Goal: Find contact information: Find contact information

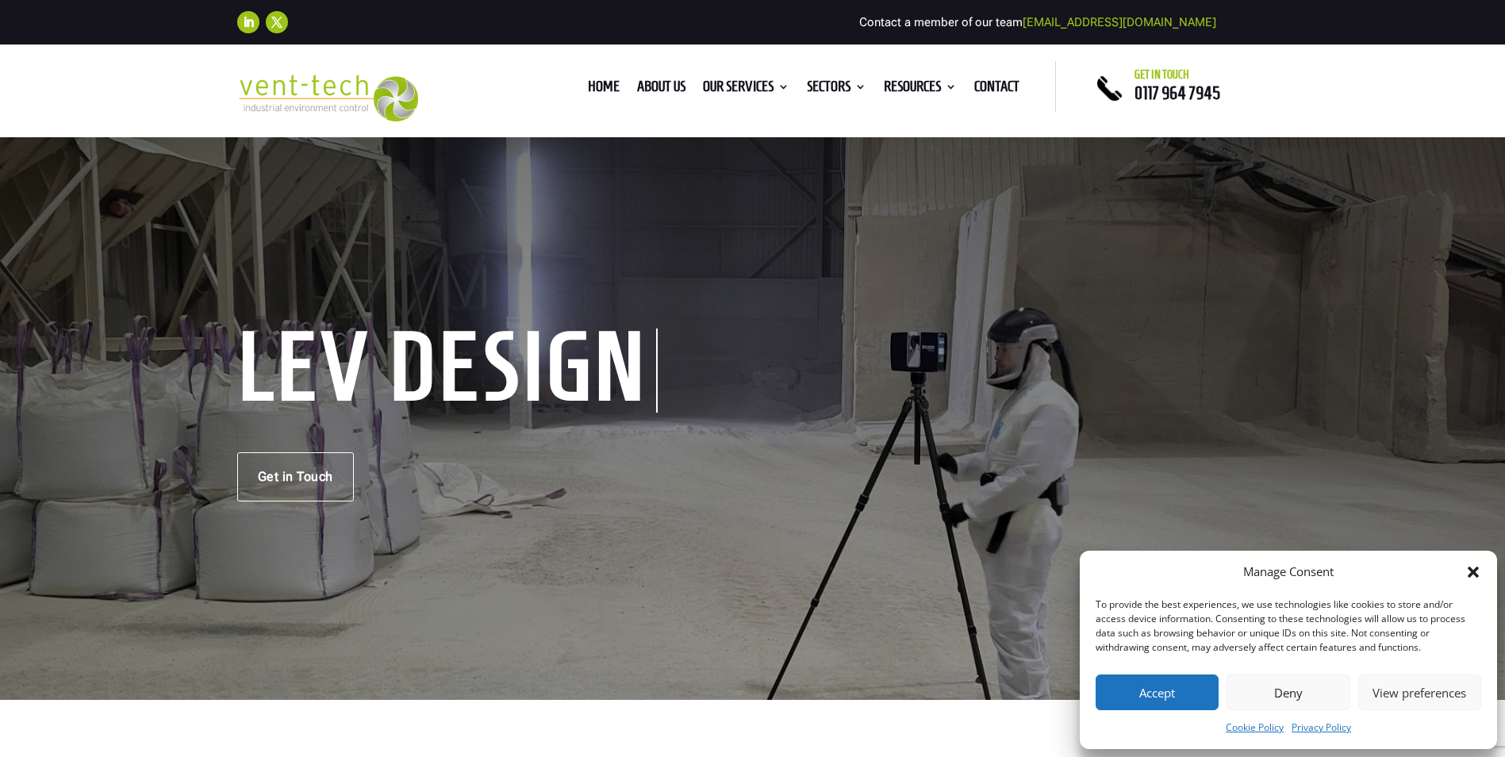
click at [1181, 702] on button "Accept" at bounding box center [1157, 692] width 123 height 36
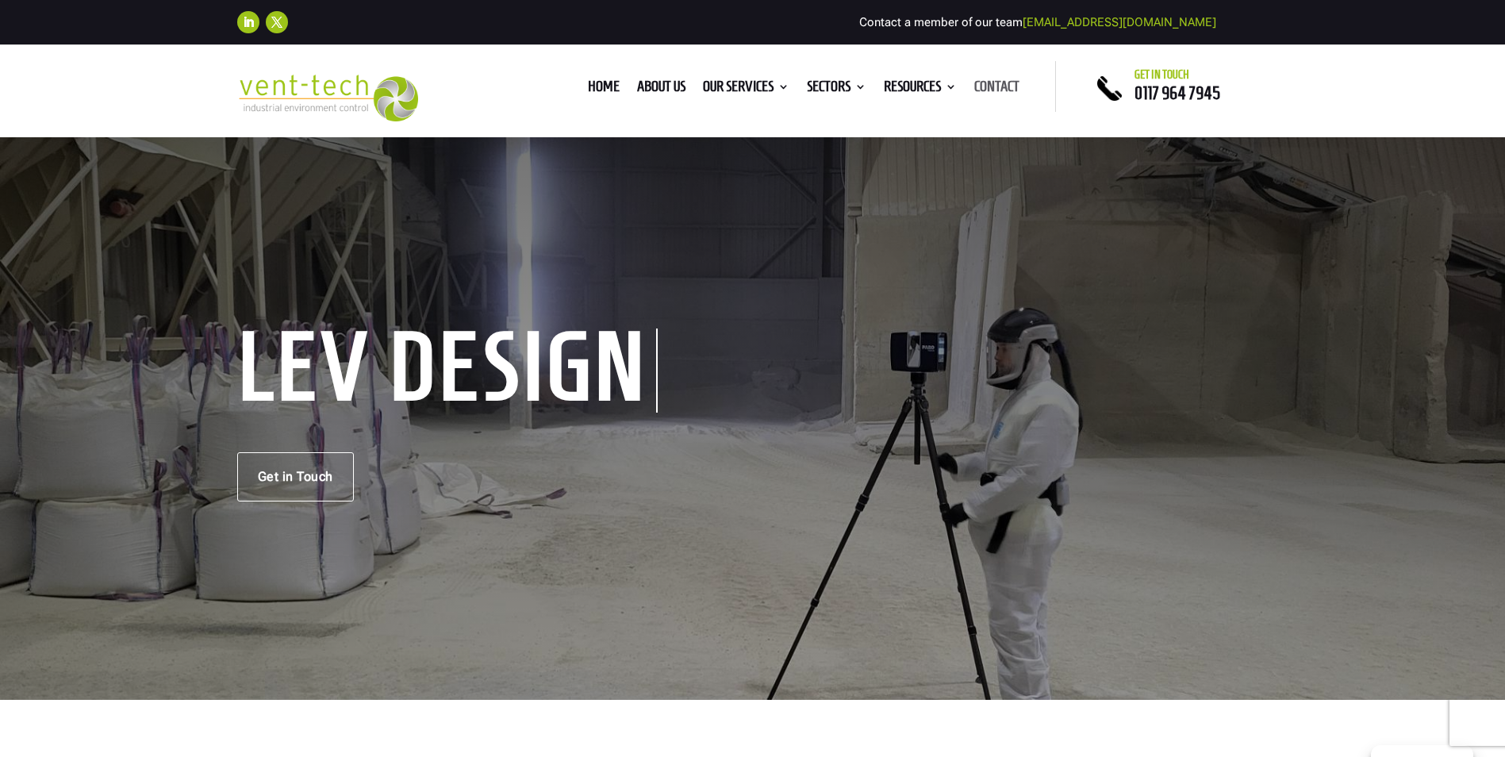
click at [985, 92] on link "Contact" at bounding box center [996, 89] width 45 height 17
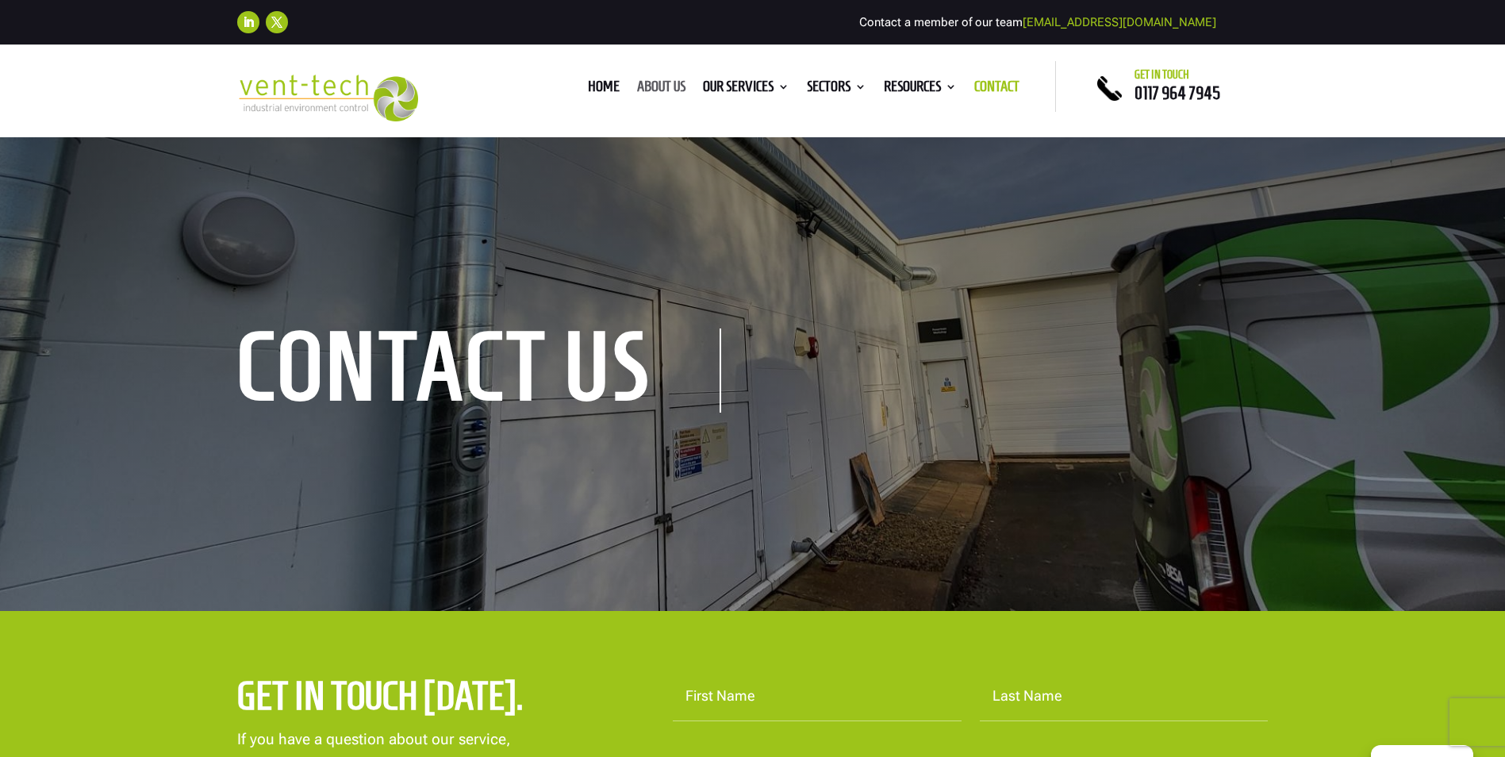
click at [670, 91] on link "About us" at bounding box center [661, 89] width 48 height 17
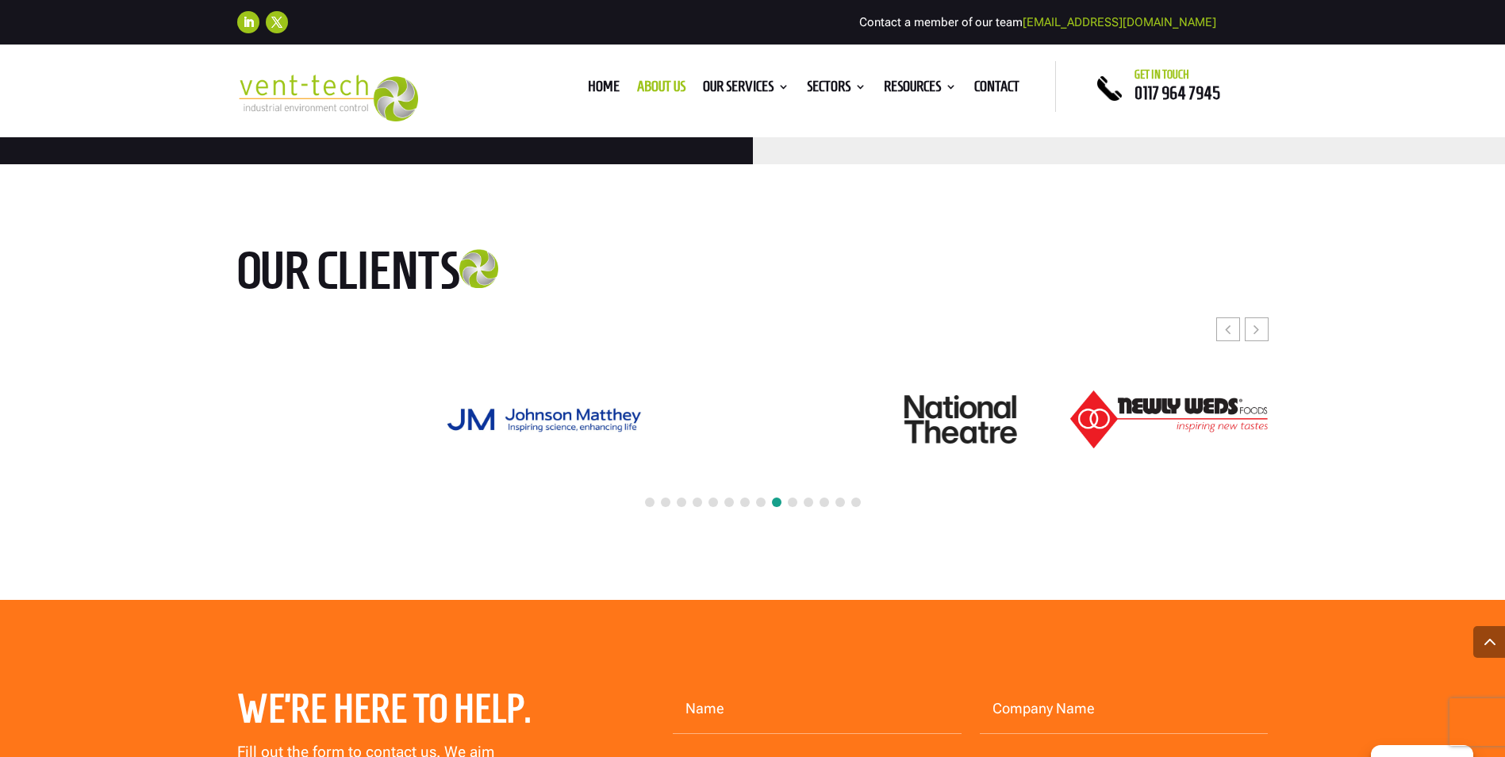
scroll to position [3967, 0]
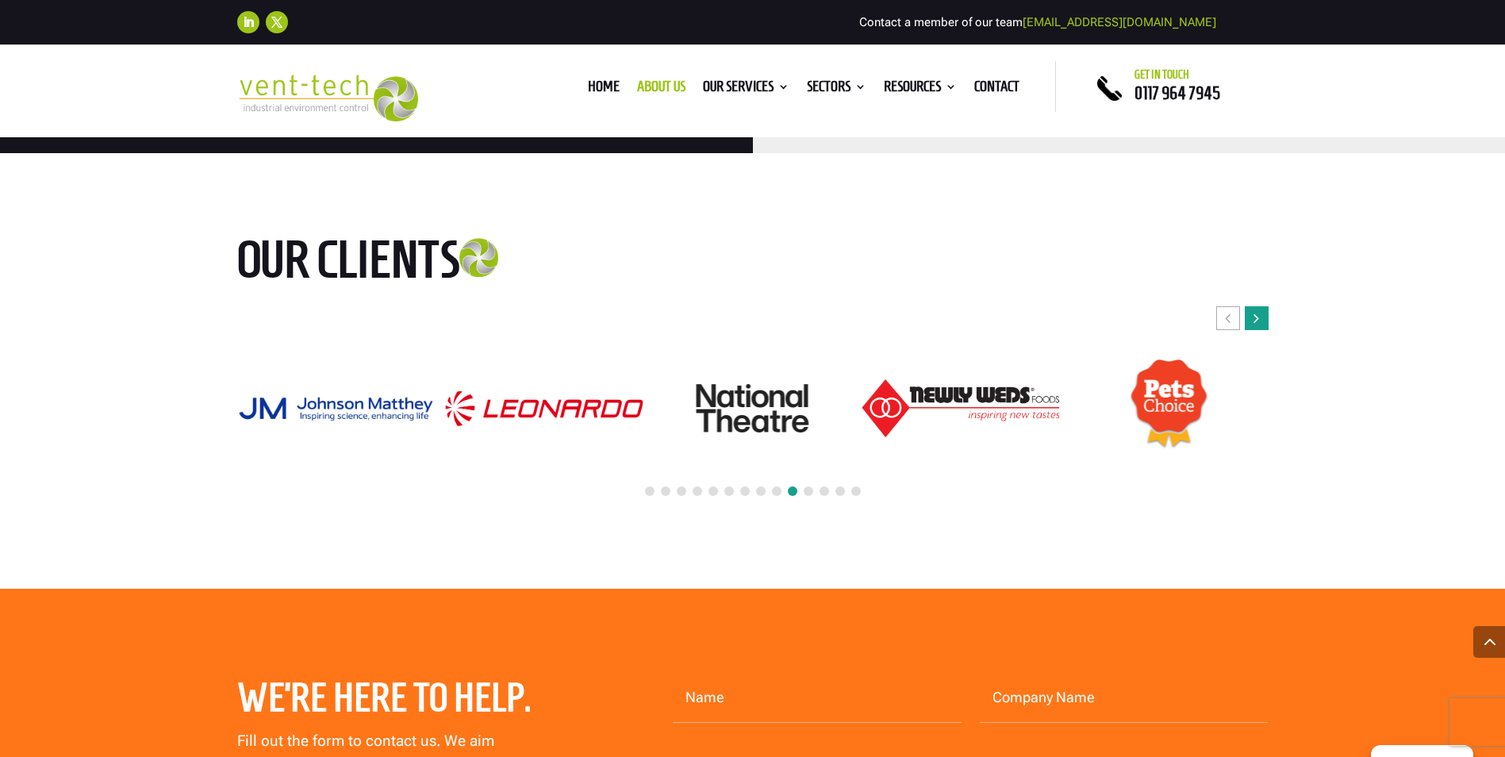
click at [1259, 310] on icon "Next slide" at bounding box center [1256, 318] width 6 height 16
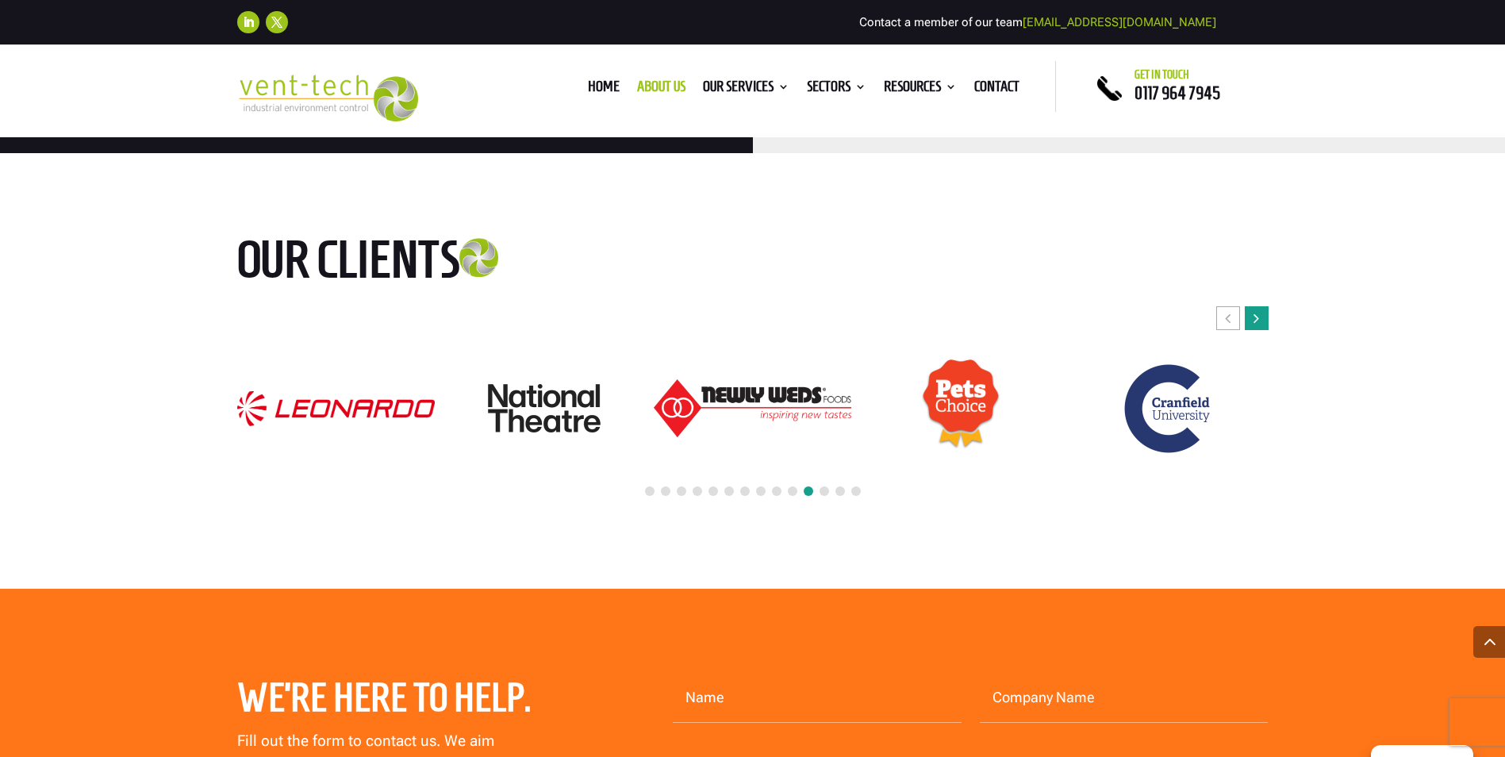
click at [1259, 310] on icon "Next slide" at bounding box center [1256, 318] width 6 height 16
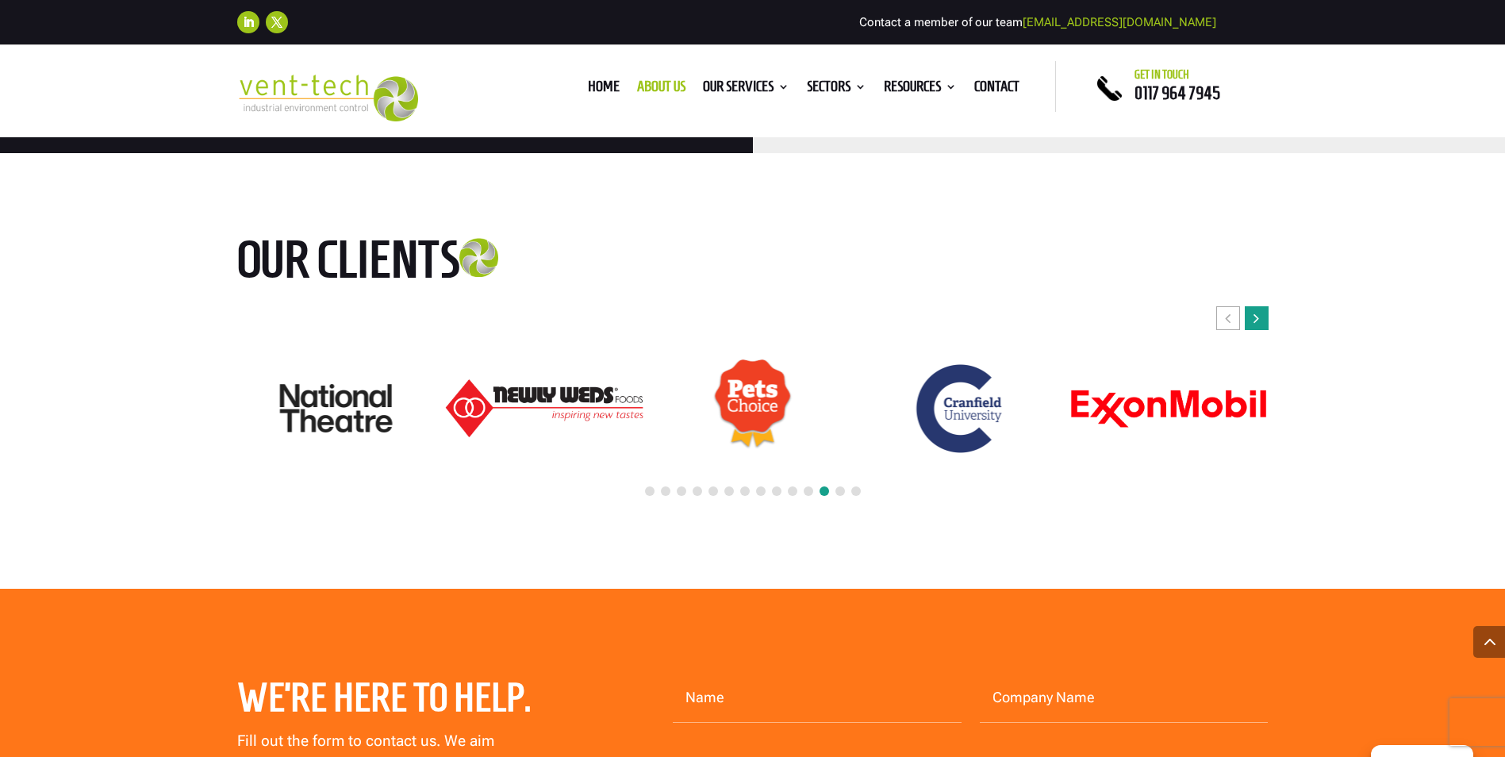
click at [1259, 310] on icon "Next slide" at bounding box center [1256, 318] width 6 height 16
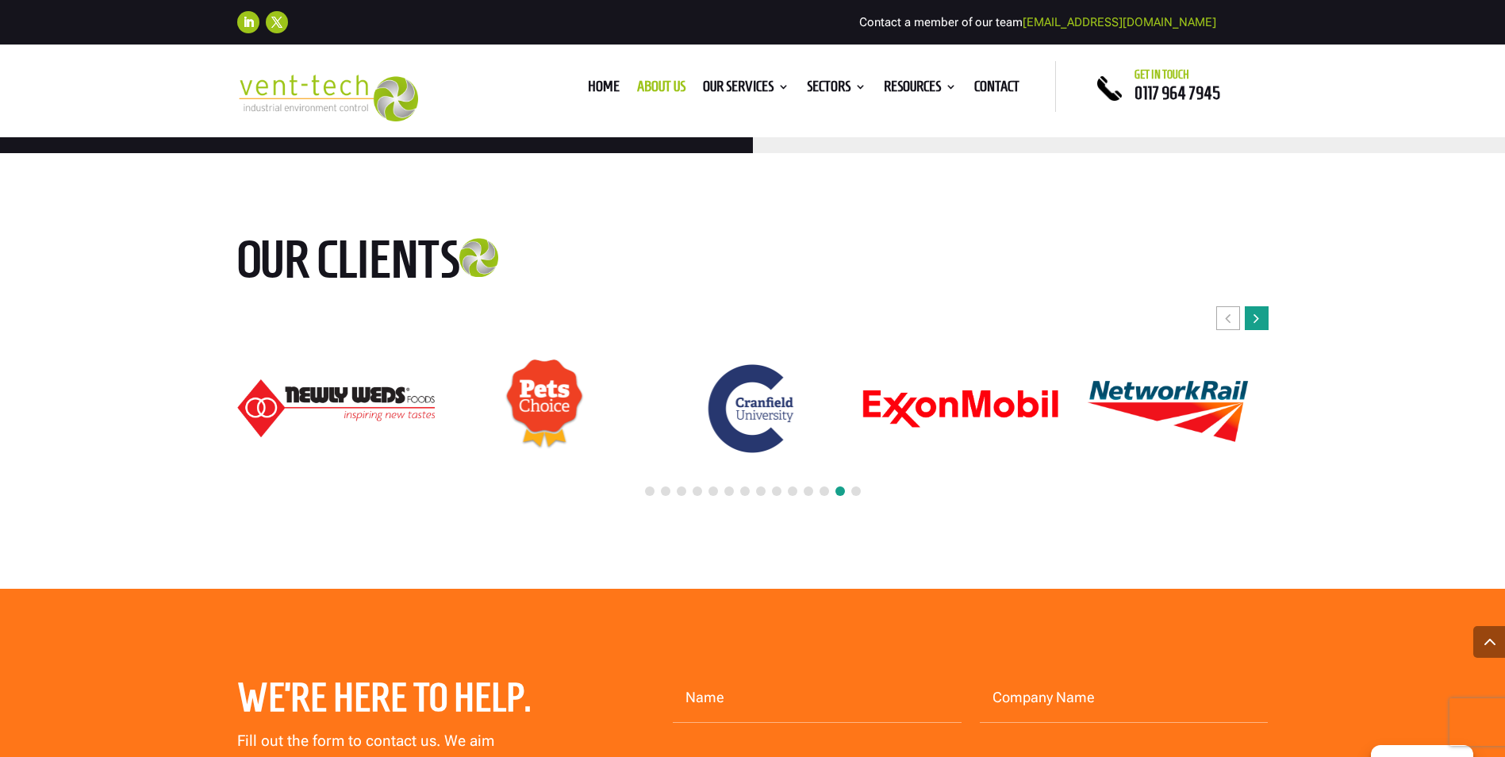
click at [1259, 310] on icon "Next slide" at bounding box center [1256, 318] width 6 height 16
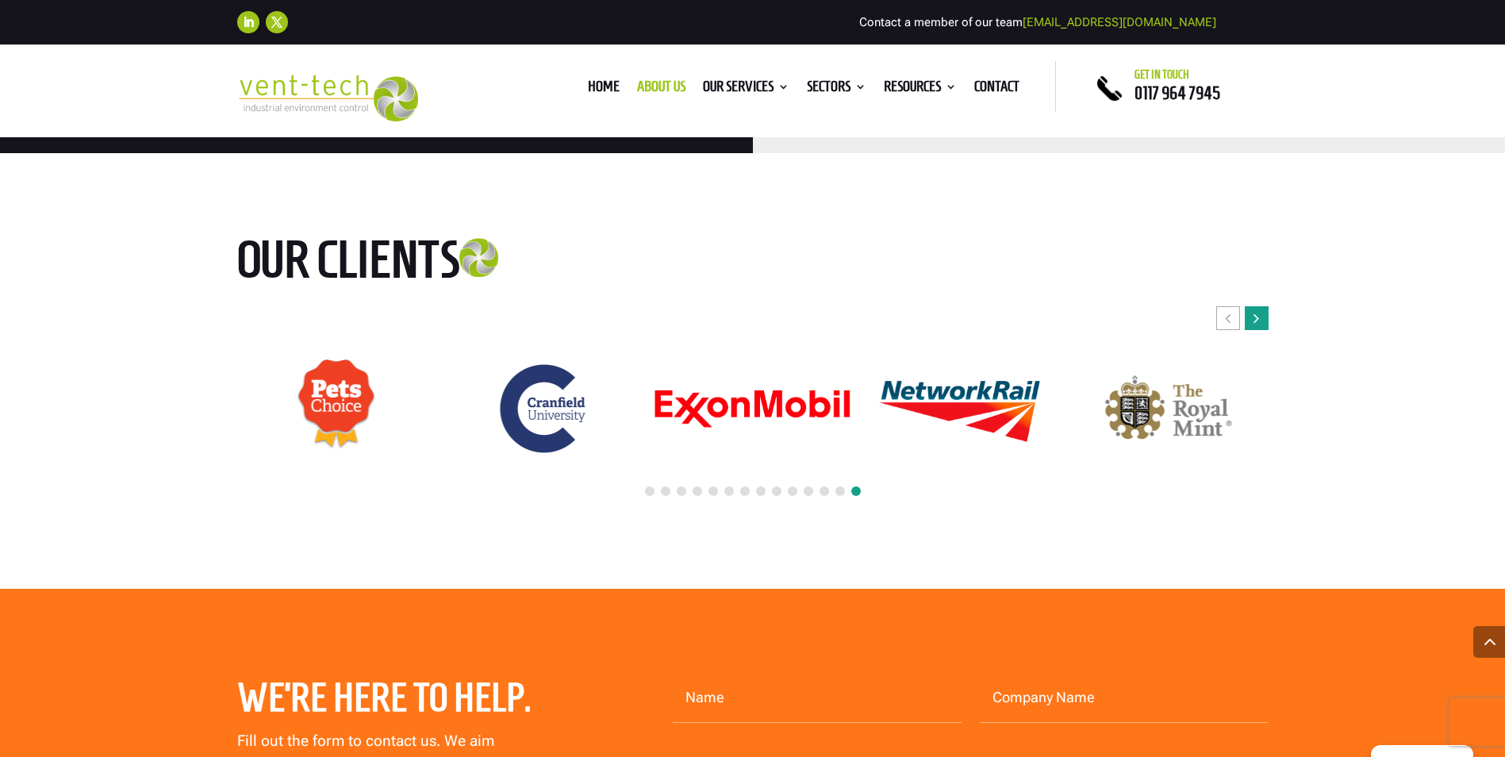
click at [1259, 310] on icon "Next slide" at bounding box center [1256, 318] width 6 height 16
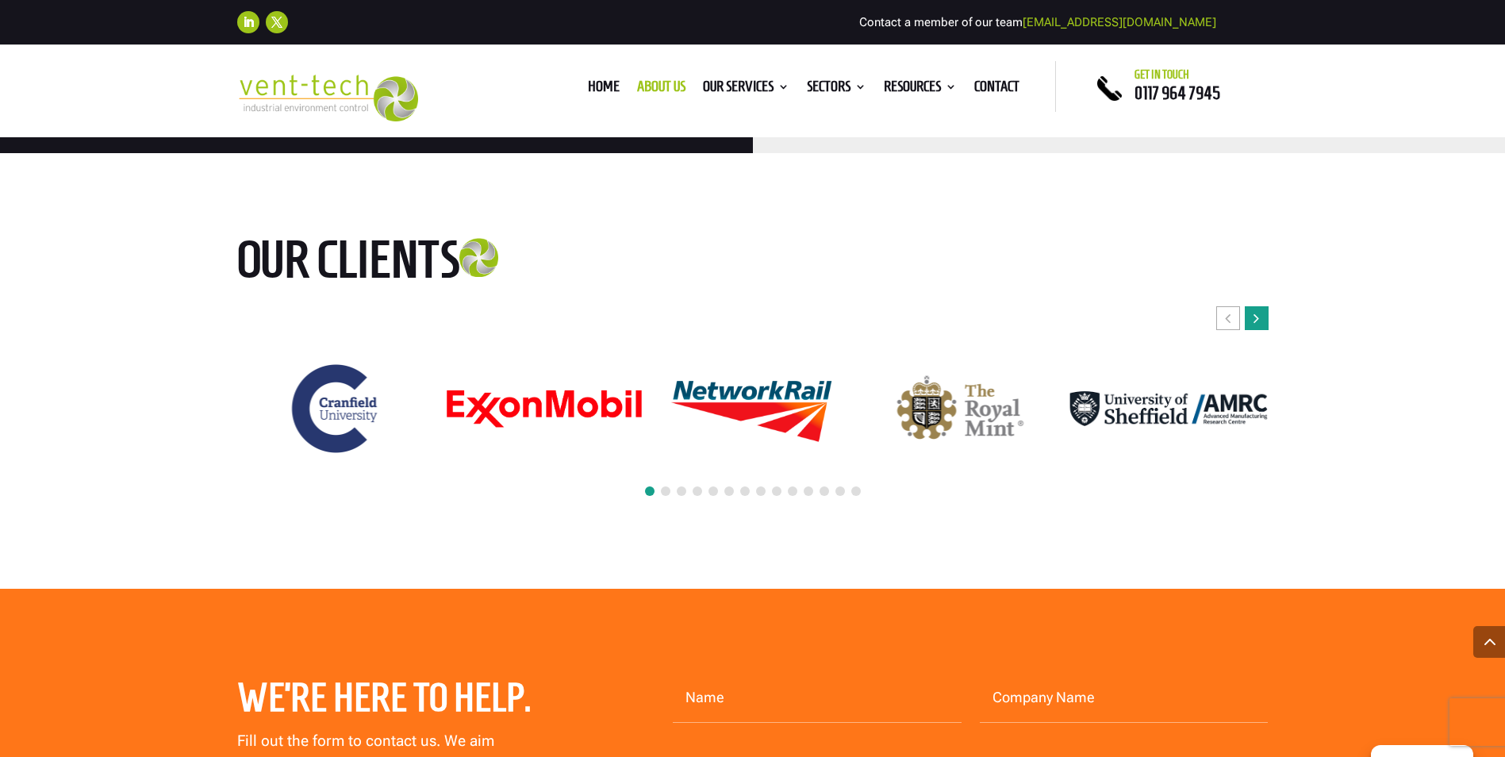
click at [1259, 310] on icon "Next slide" at bounding box center [1256, 318] width 6 height 16
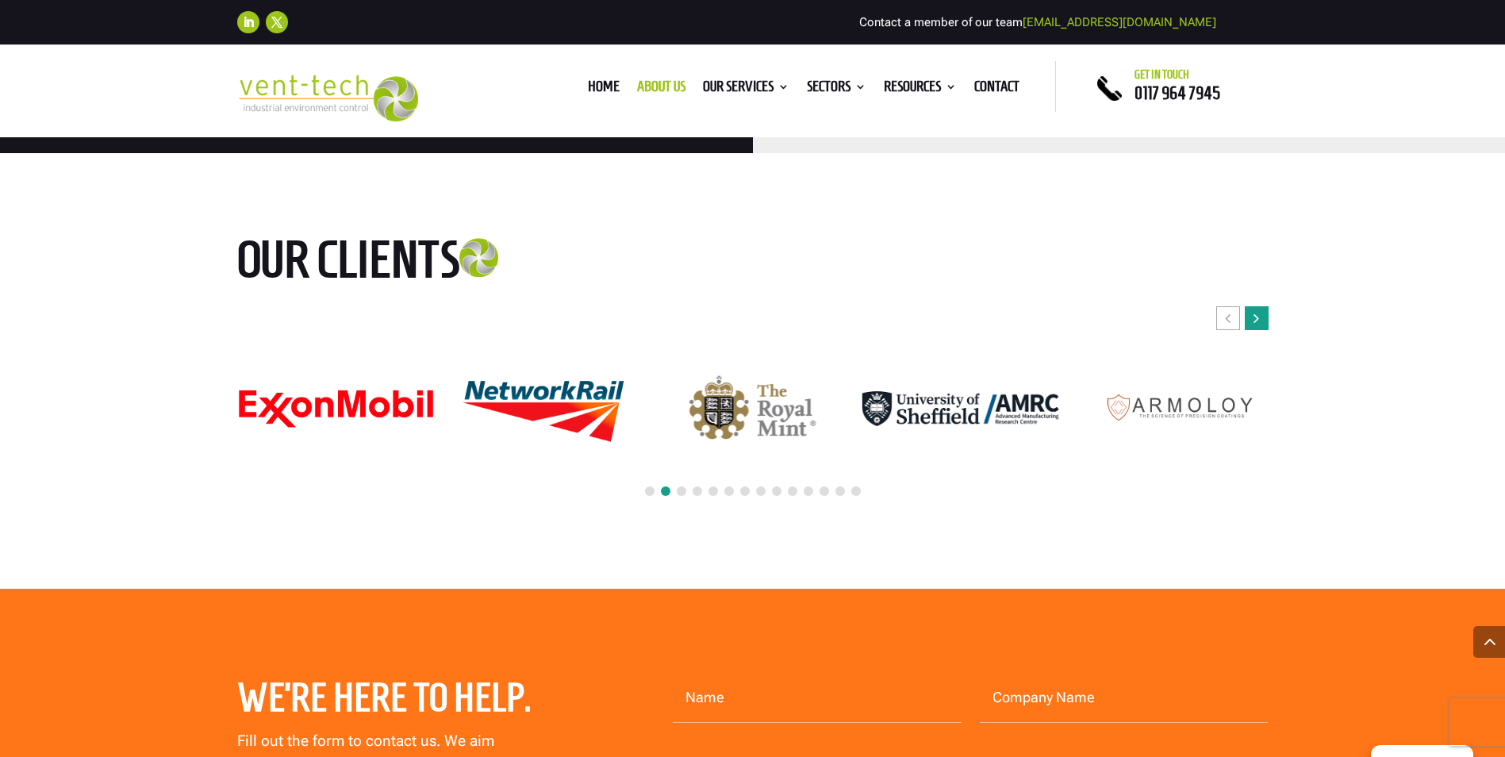
click at [1259, 310] on icon "Next slide" at bounding box center [1256, 318] width 6 height 16
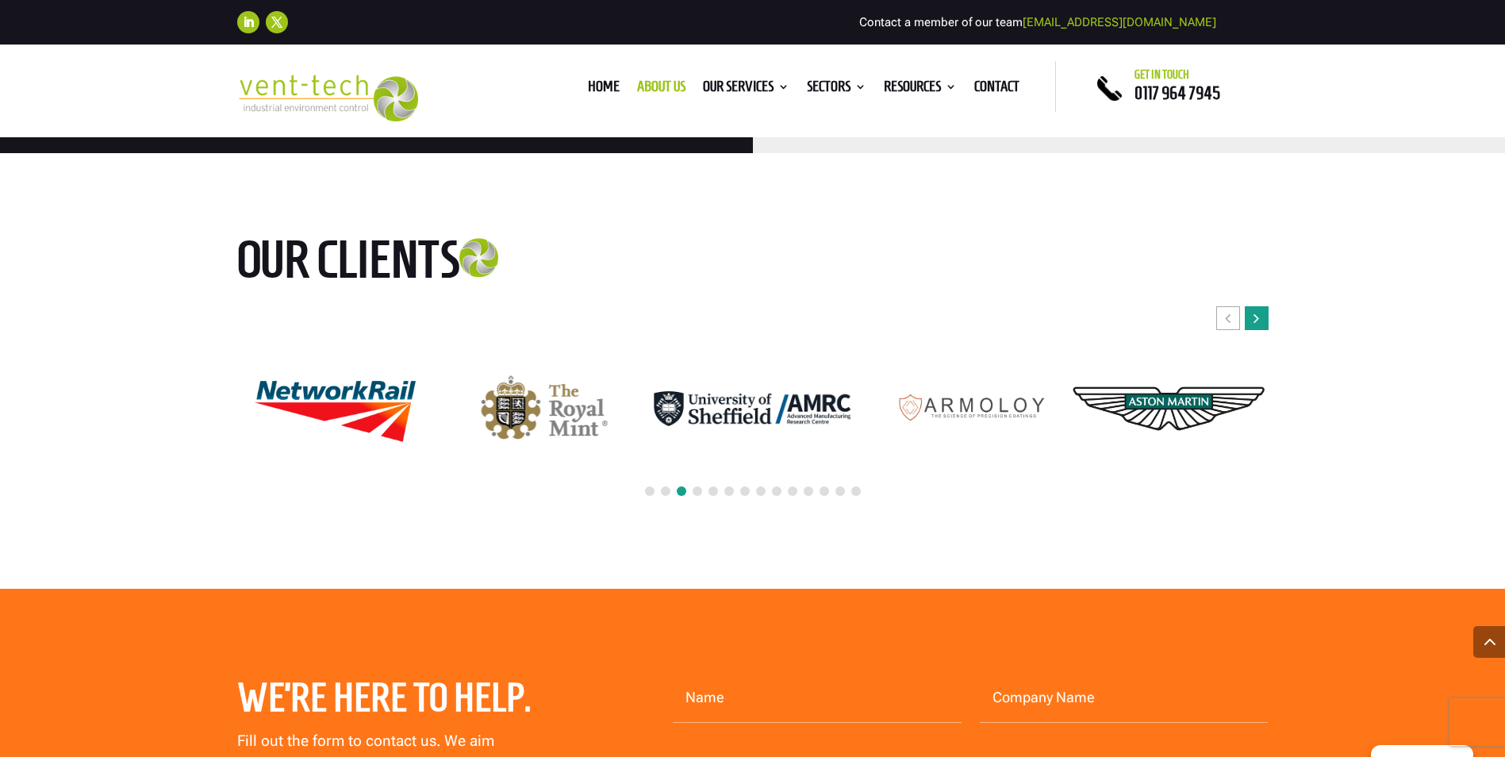
click at [1259, 310] on icon "Next slide" at bounding box center [1256, 318] width 6 height 16
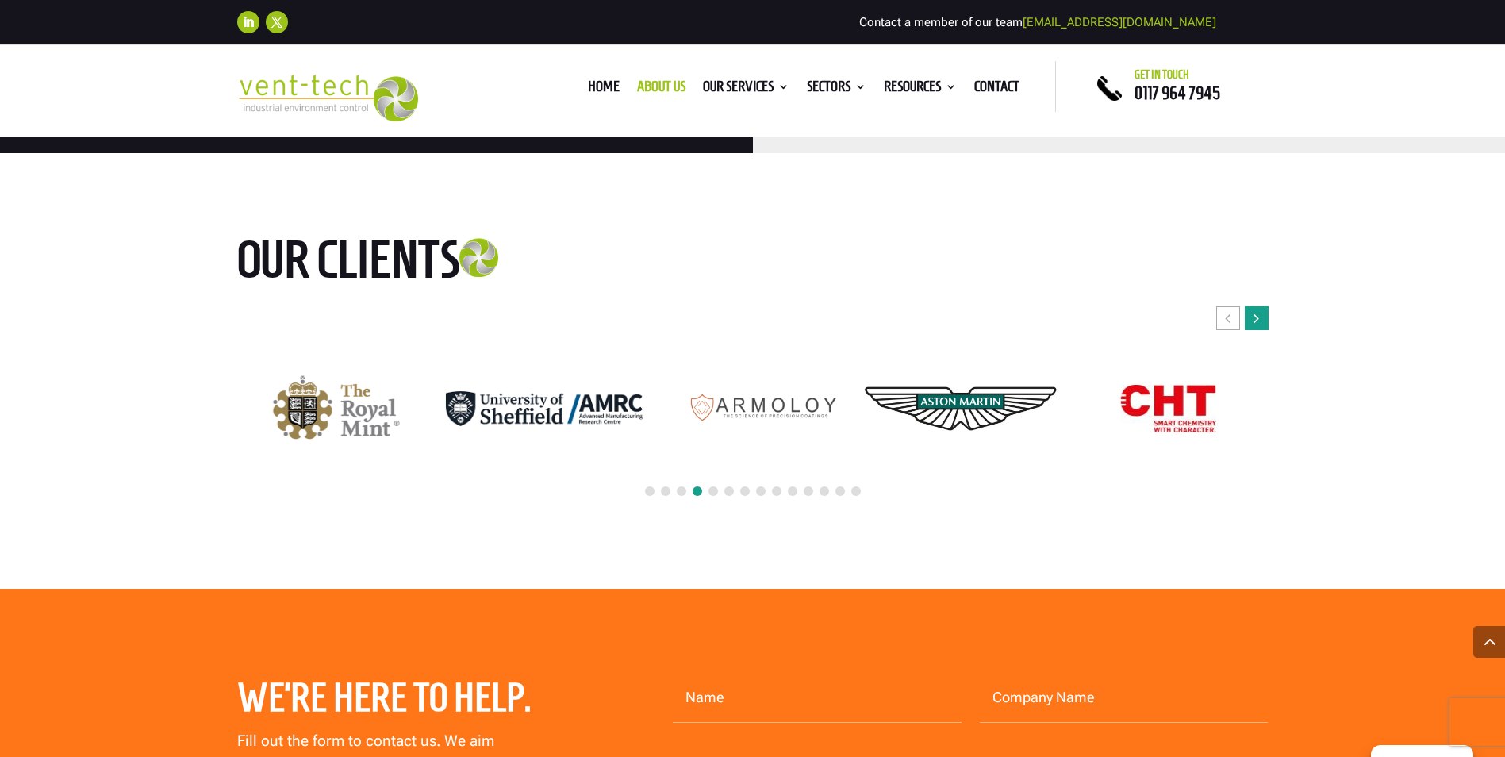
click at [1259, 310] on icon "Next slide" at bounding box center [1256, 318] width 6 height 16
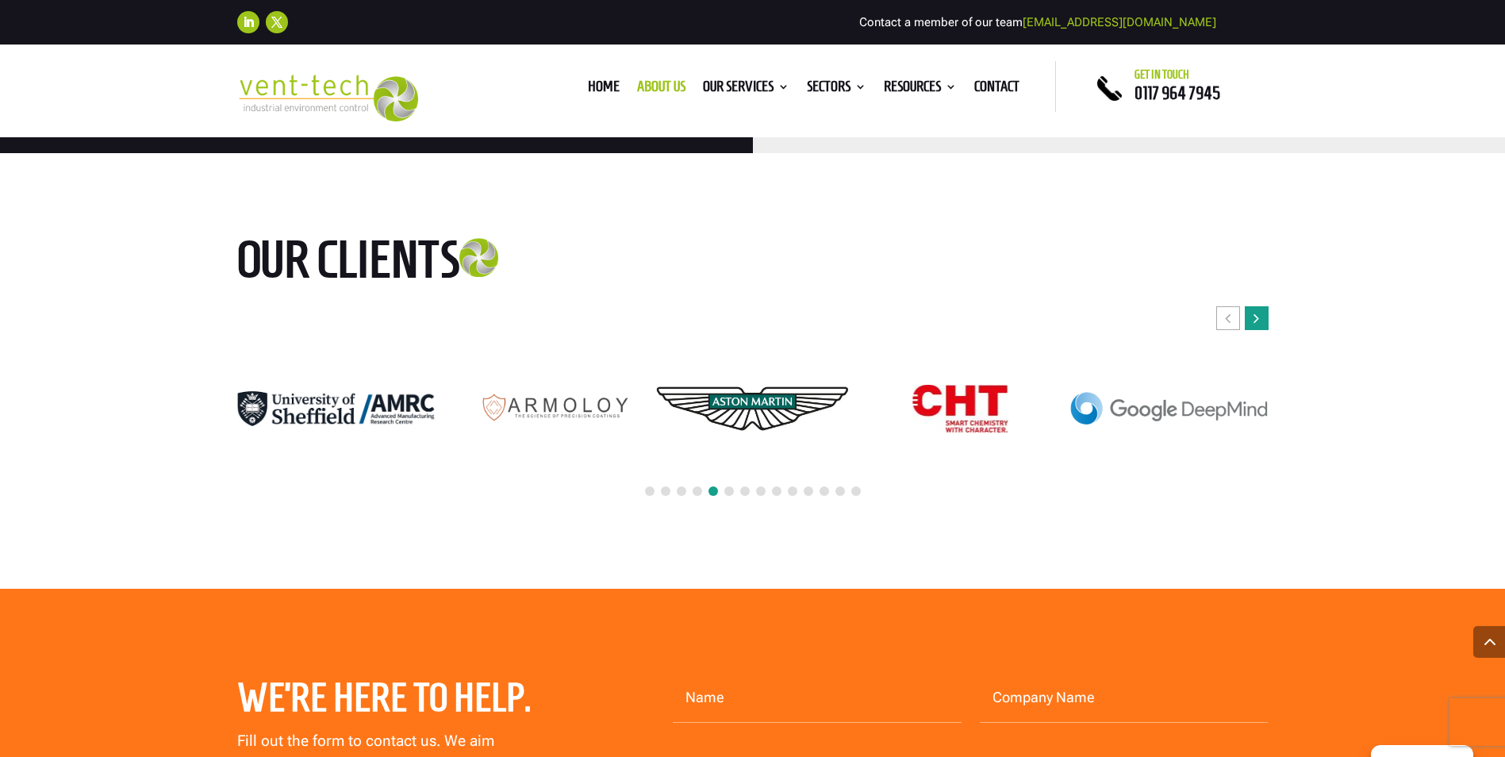
click at [1259, 310] on icon "Next slide" at bounding box center [1256, 318] width 6 height 16
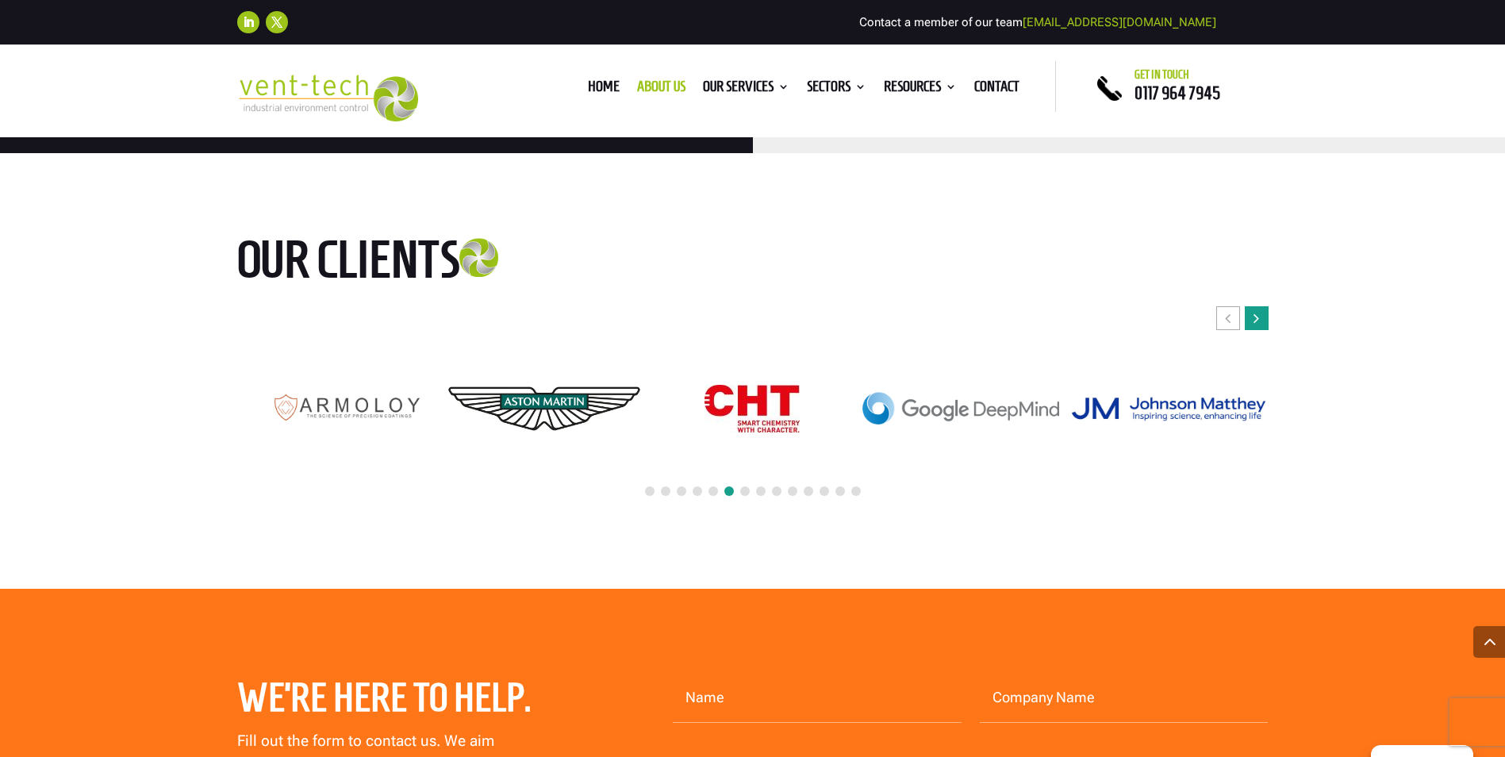
click at [1259, 310] on icon "Next slide" at bounding box center [1256, 318] width 6 height 16
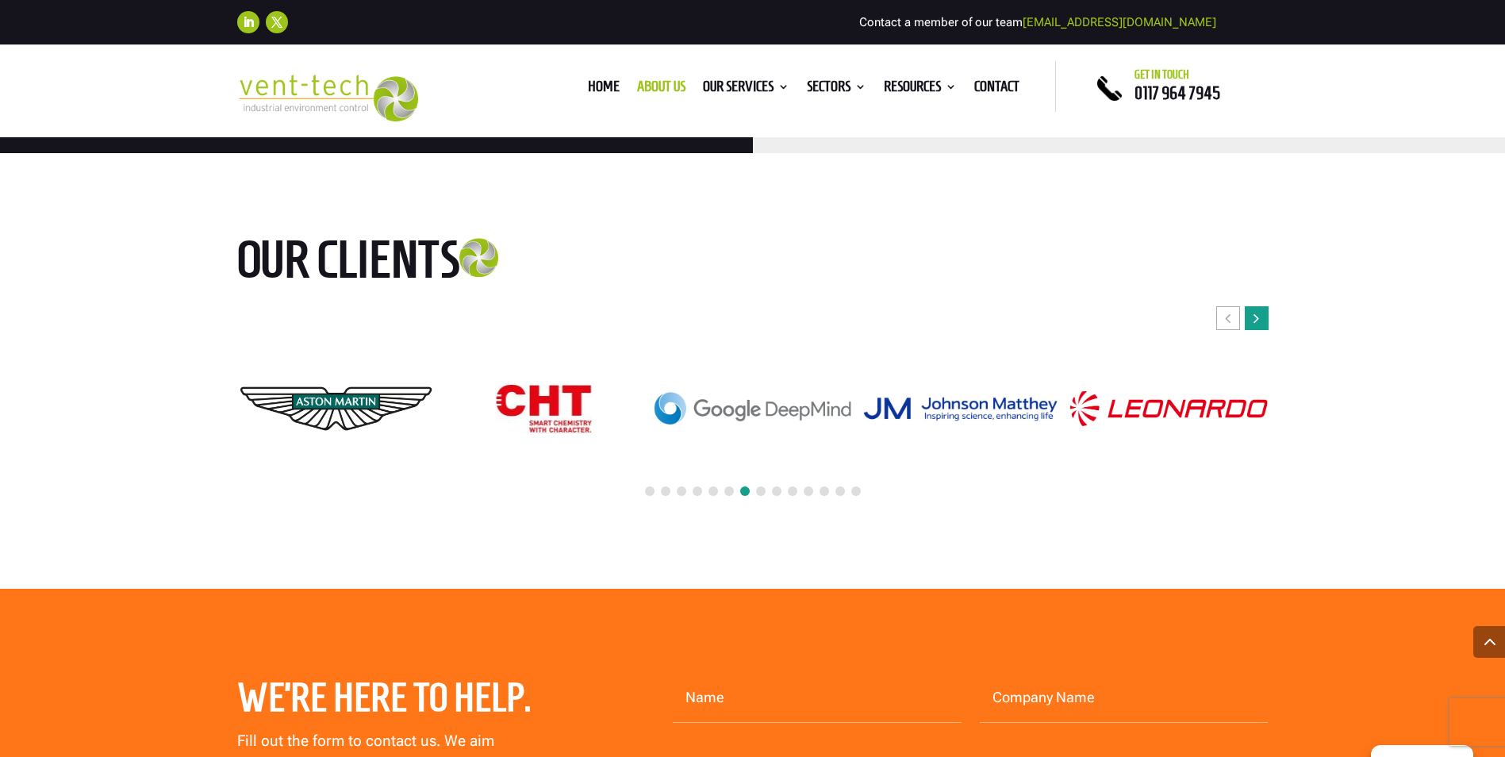
click at [1259, 310] on icon "Next slide" at bounding box center [1256, 318] width 6 height 16
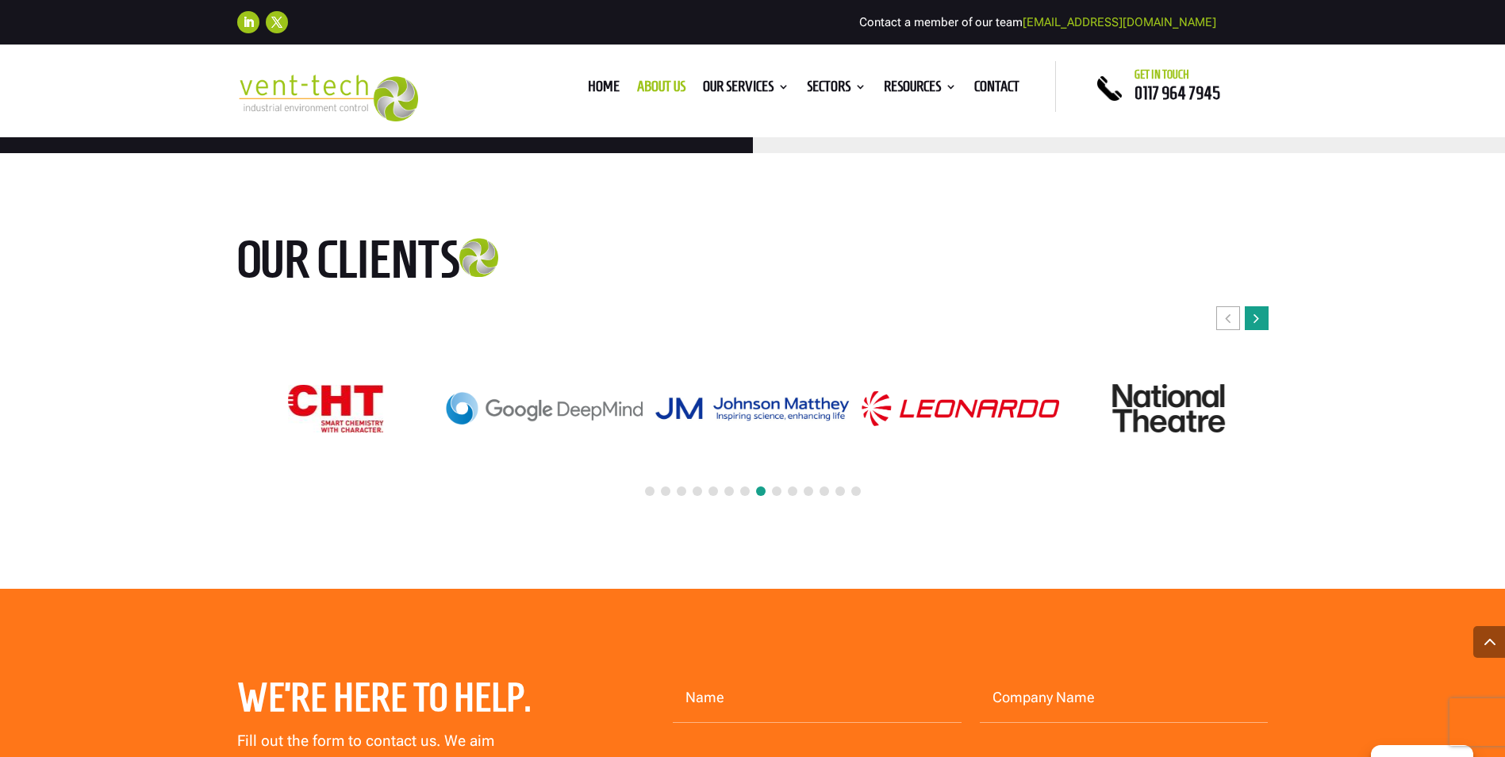
click at [1259, 310] on icon "Next slide" at bounding box center [1256, 318] width 6 height 16
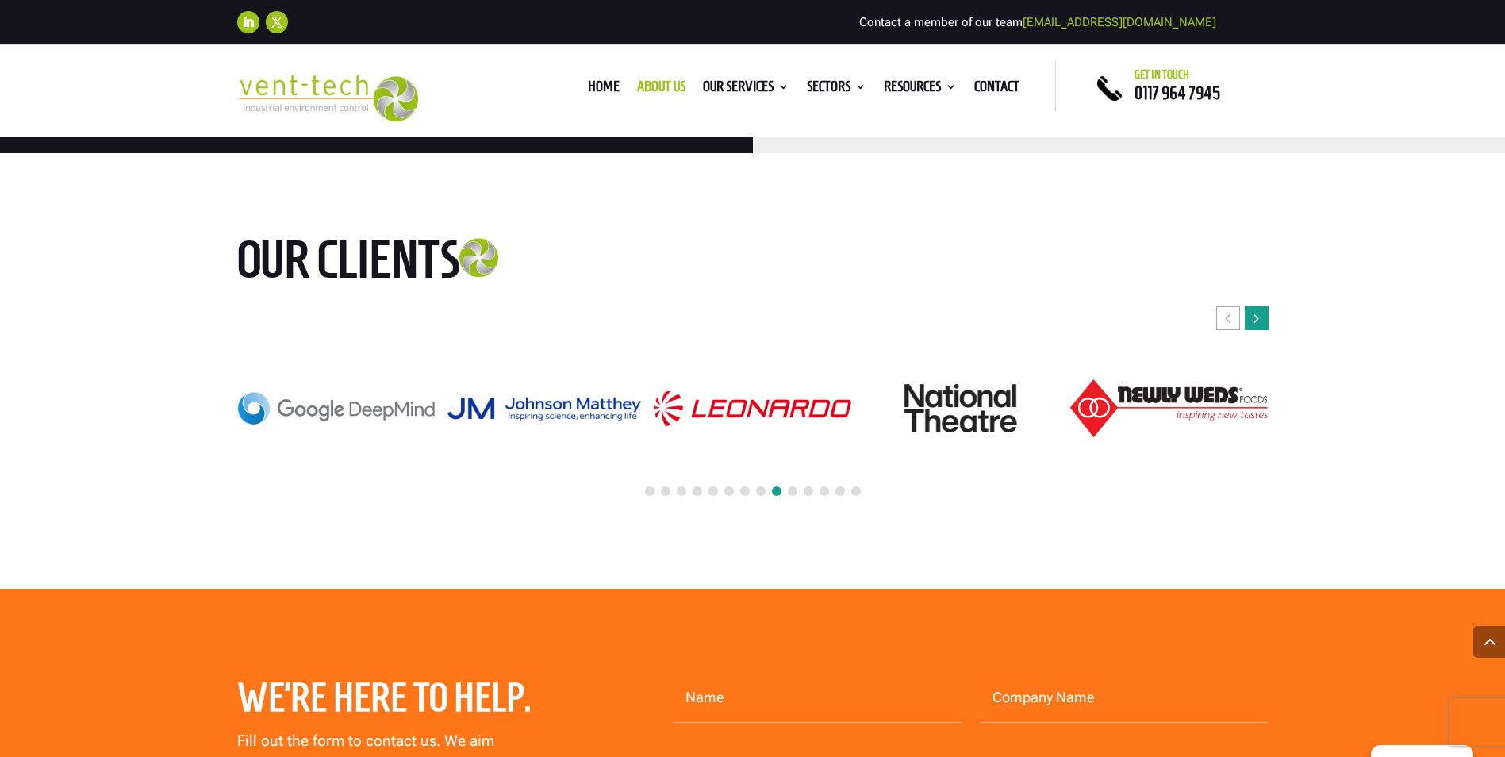
click at [1259, 310] on icon "Next slide" at bounding box center [1256, 318] width 6 height 16
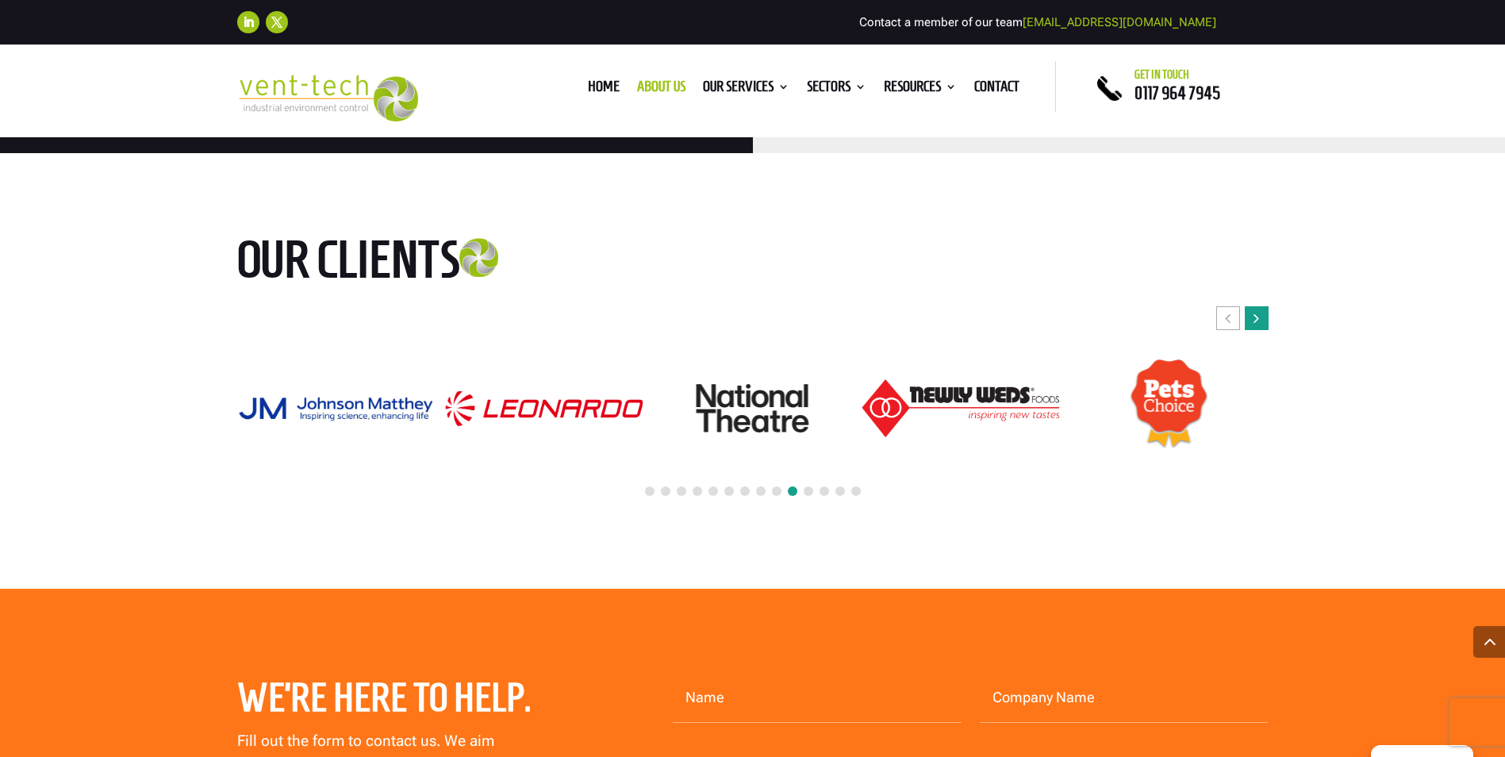
click at [1259, 310] on icon "Next slide" at bounding box center [1256, 318] width 6 height 16
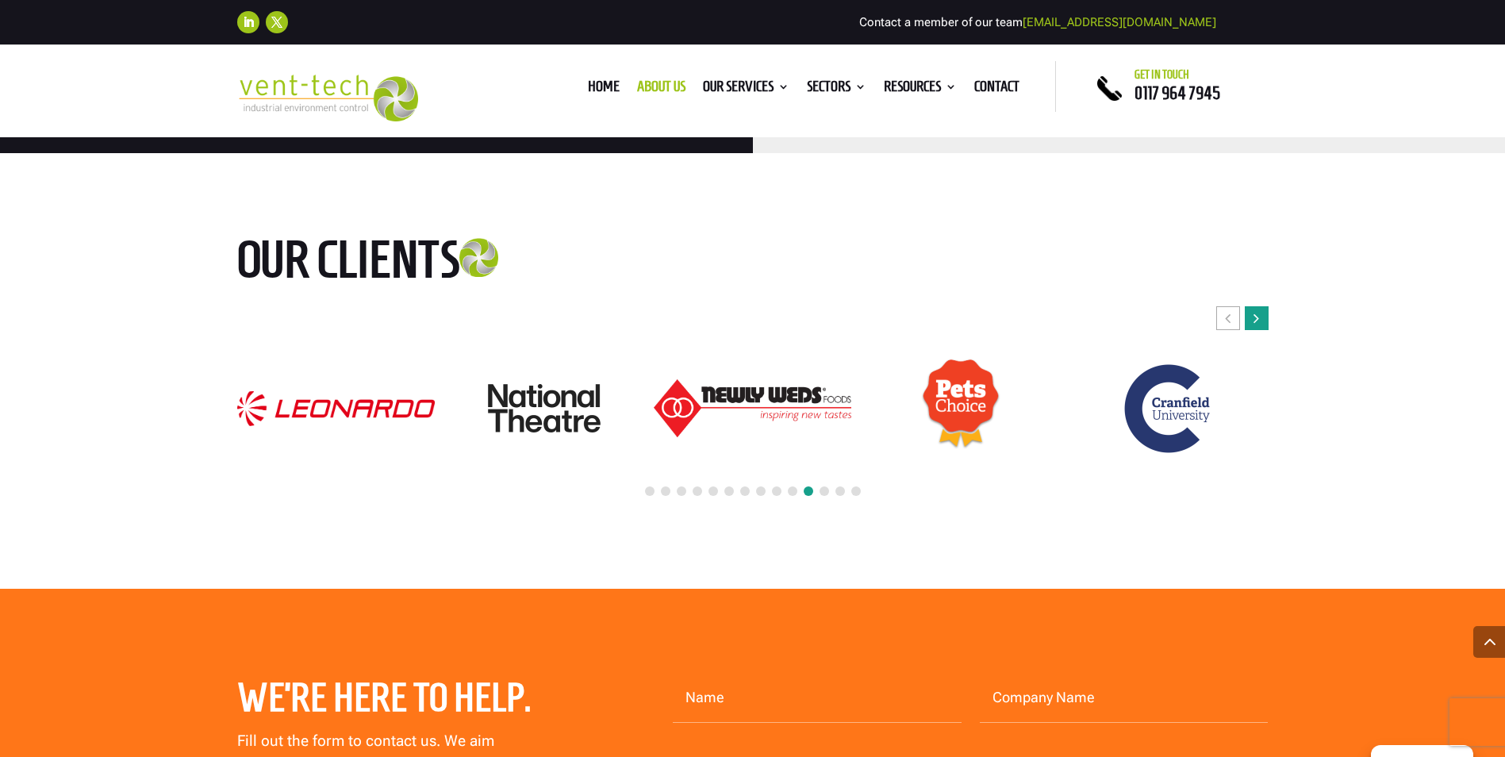
click at [1259, 310] on icon "Next slide" at bounding box center [1256, 318] width 6 height 16
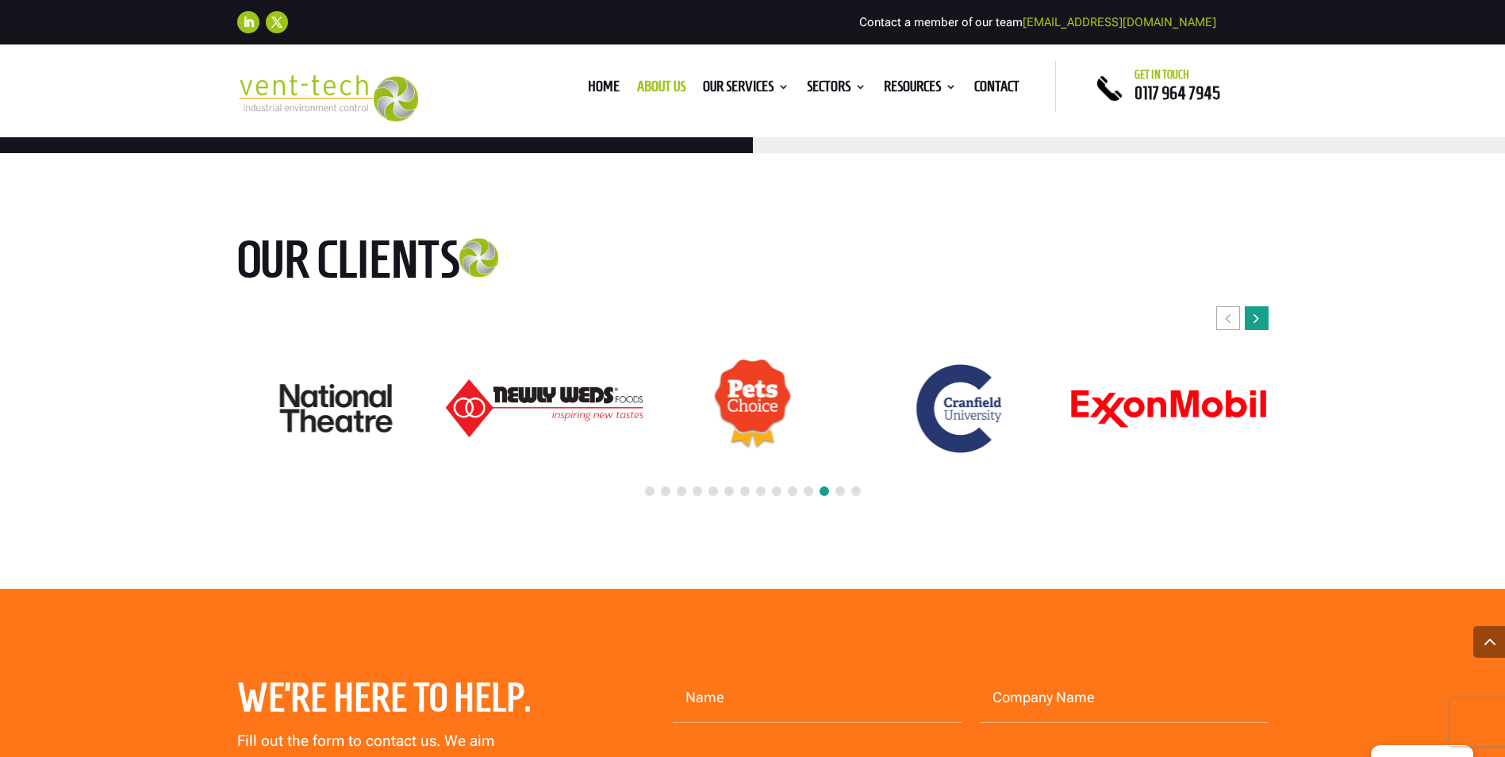
click at [1259, 310] on icon "Next slide" at bounding box center [1256, 318] width 6 height 16
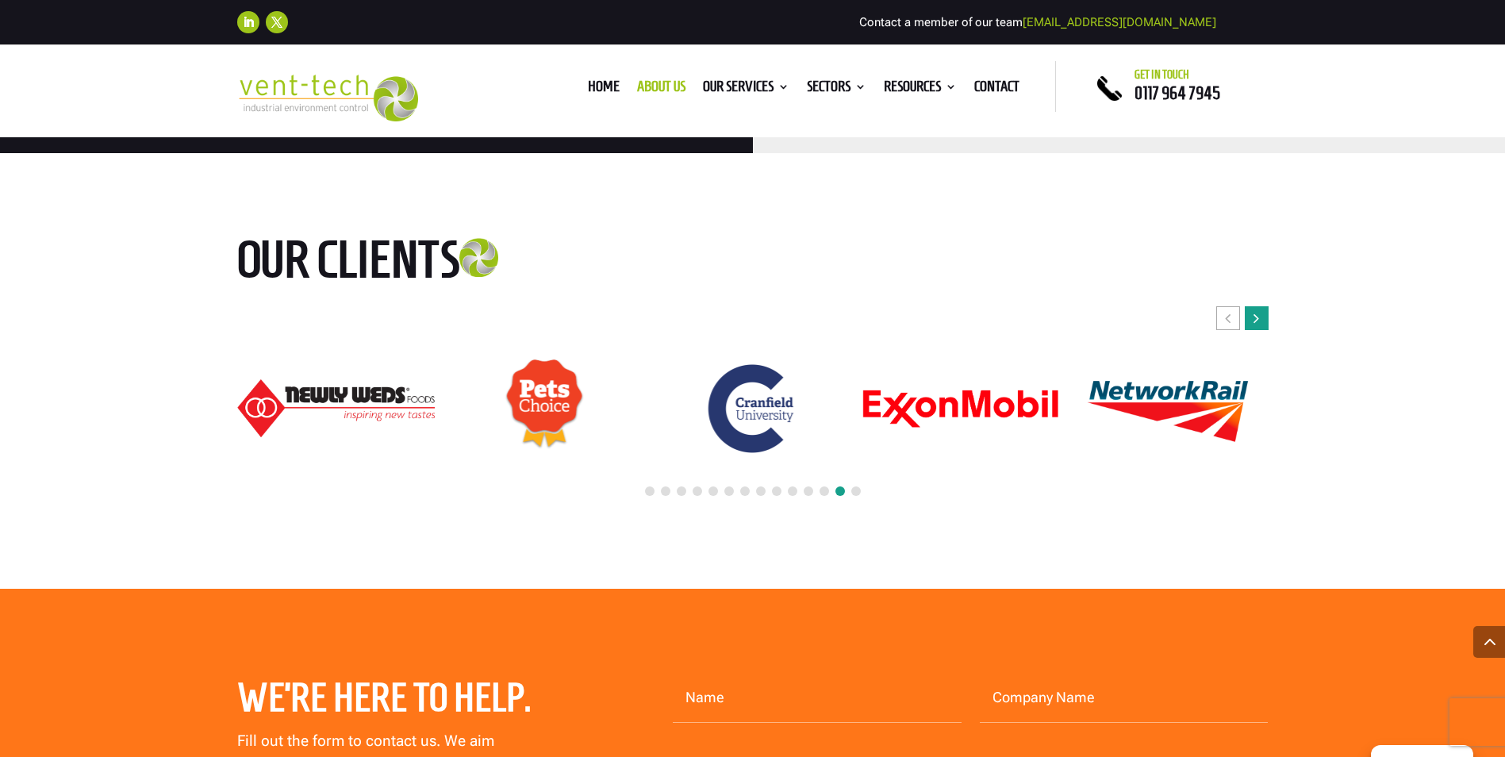
click at [1259, 310] on icon "Next slide" at bounding box center [1256, 318] width 6 height 16
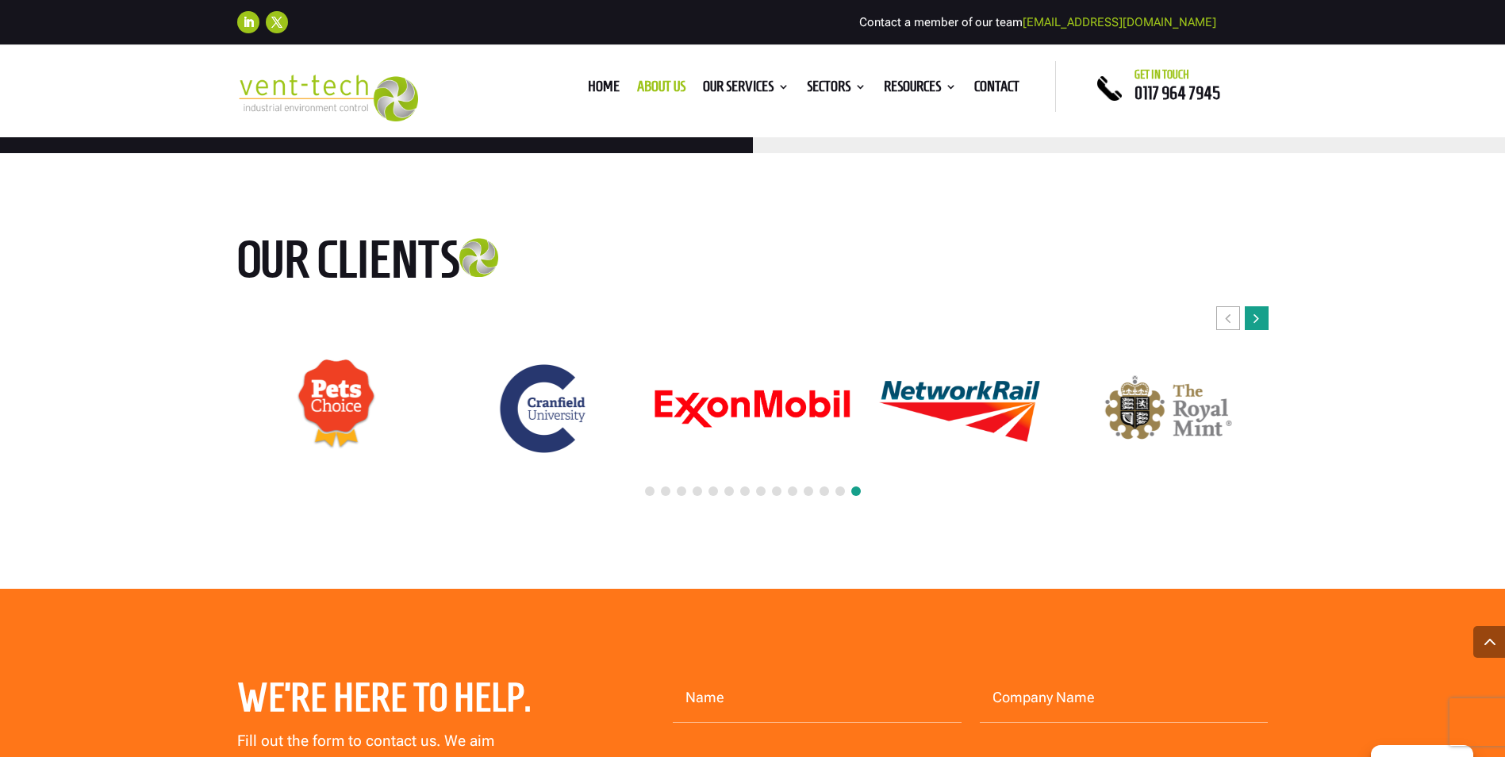
click at [1259, 310] on icon "Next slide" at bounding box center [1256, 318] width 6 height 16
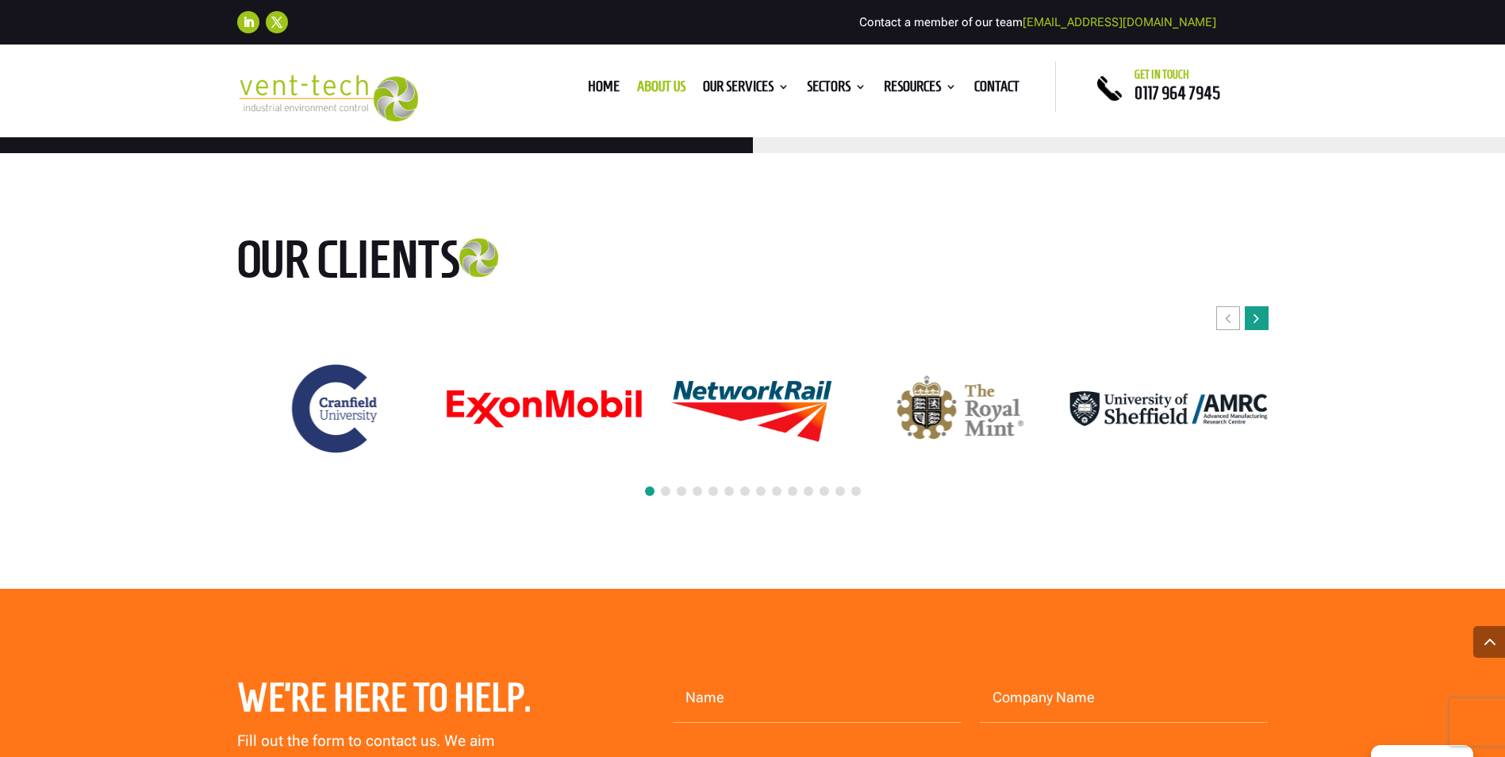
click at [1259, 310] on icon "Next slide" at bounding box center [1256, 318] width 6 height 16
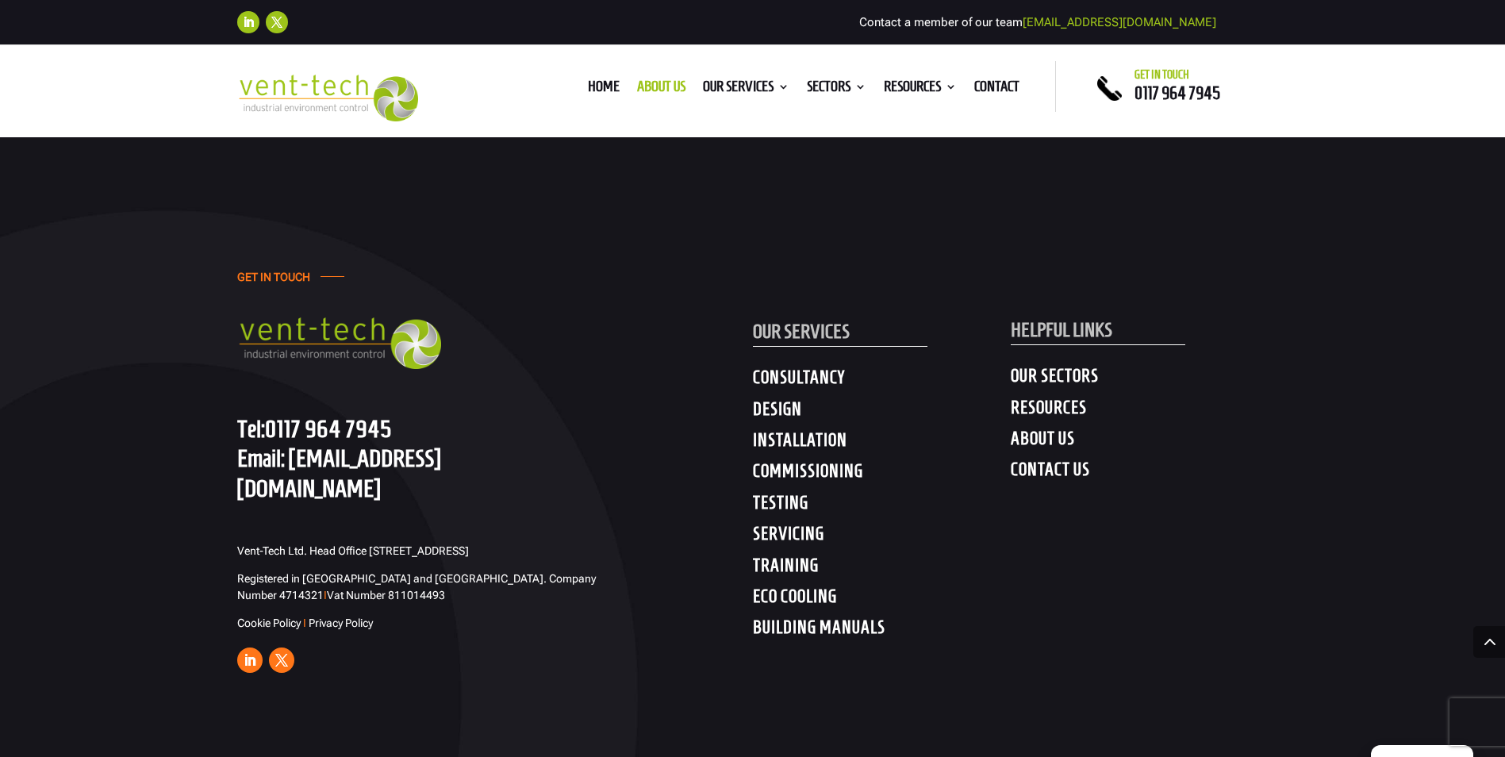
scroll to position [4914, 0]
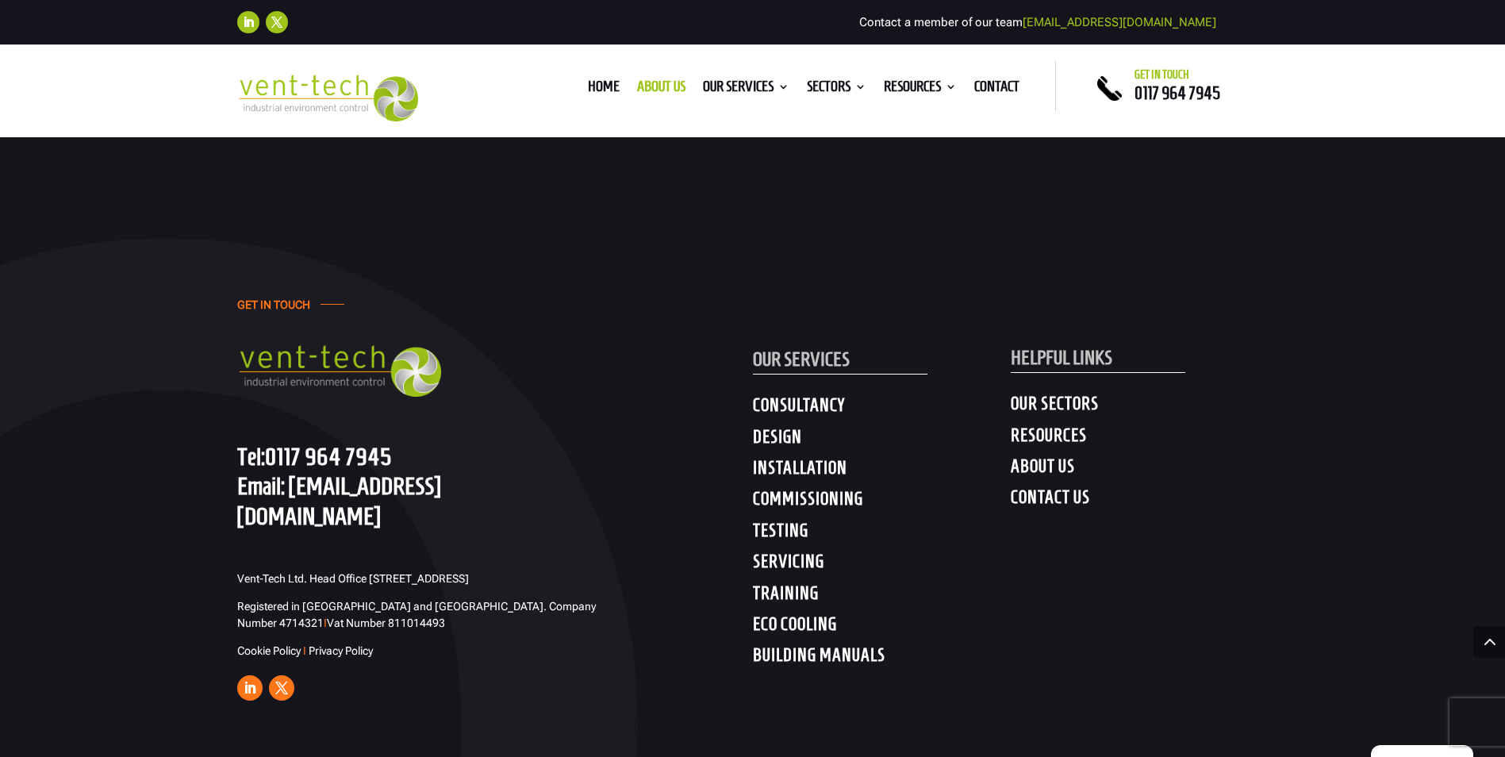
click at [1062, 486] on h4 "CONTACT US" at bounding box center [1140, 500] width 258 height 29
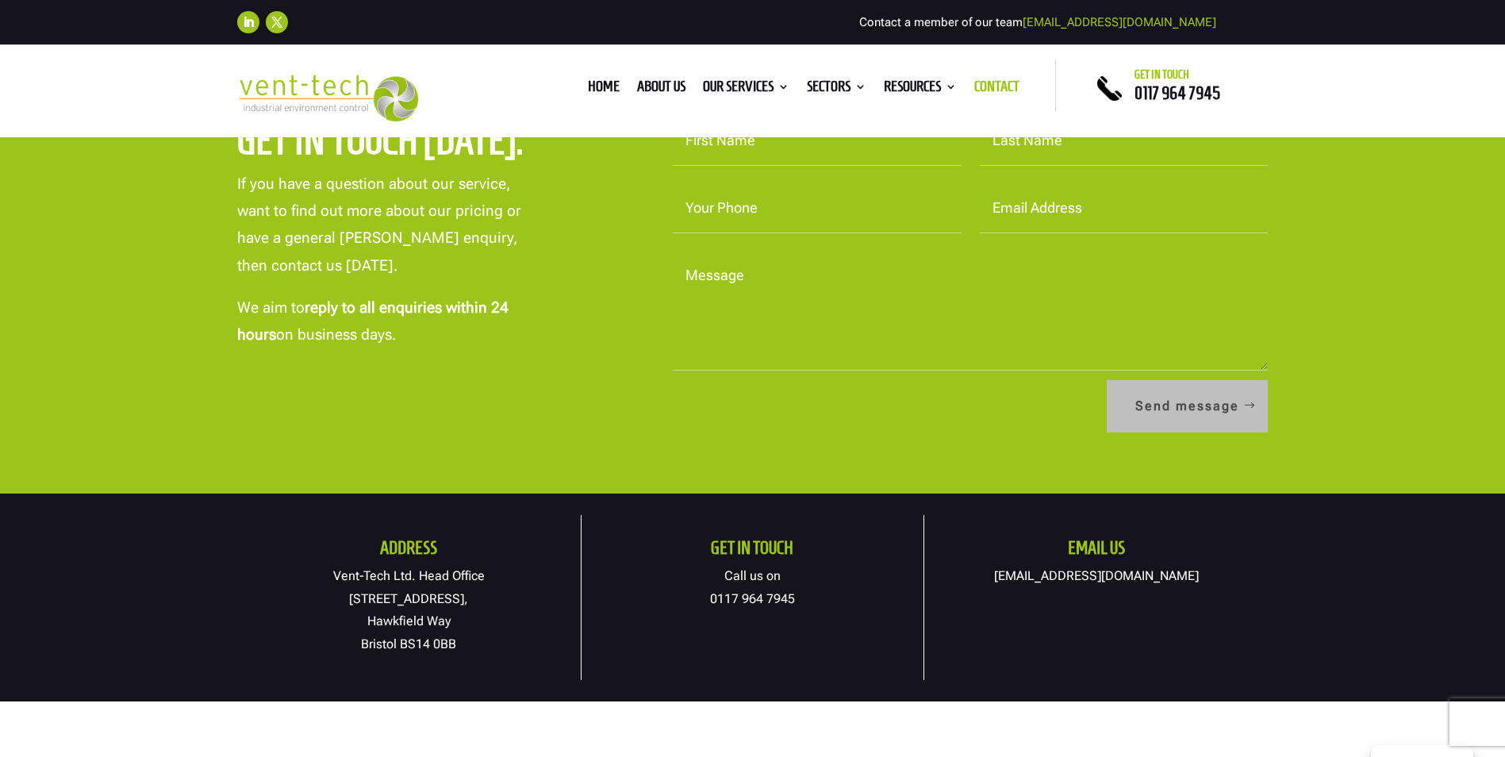
scroll to position [873, 0]
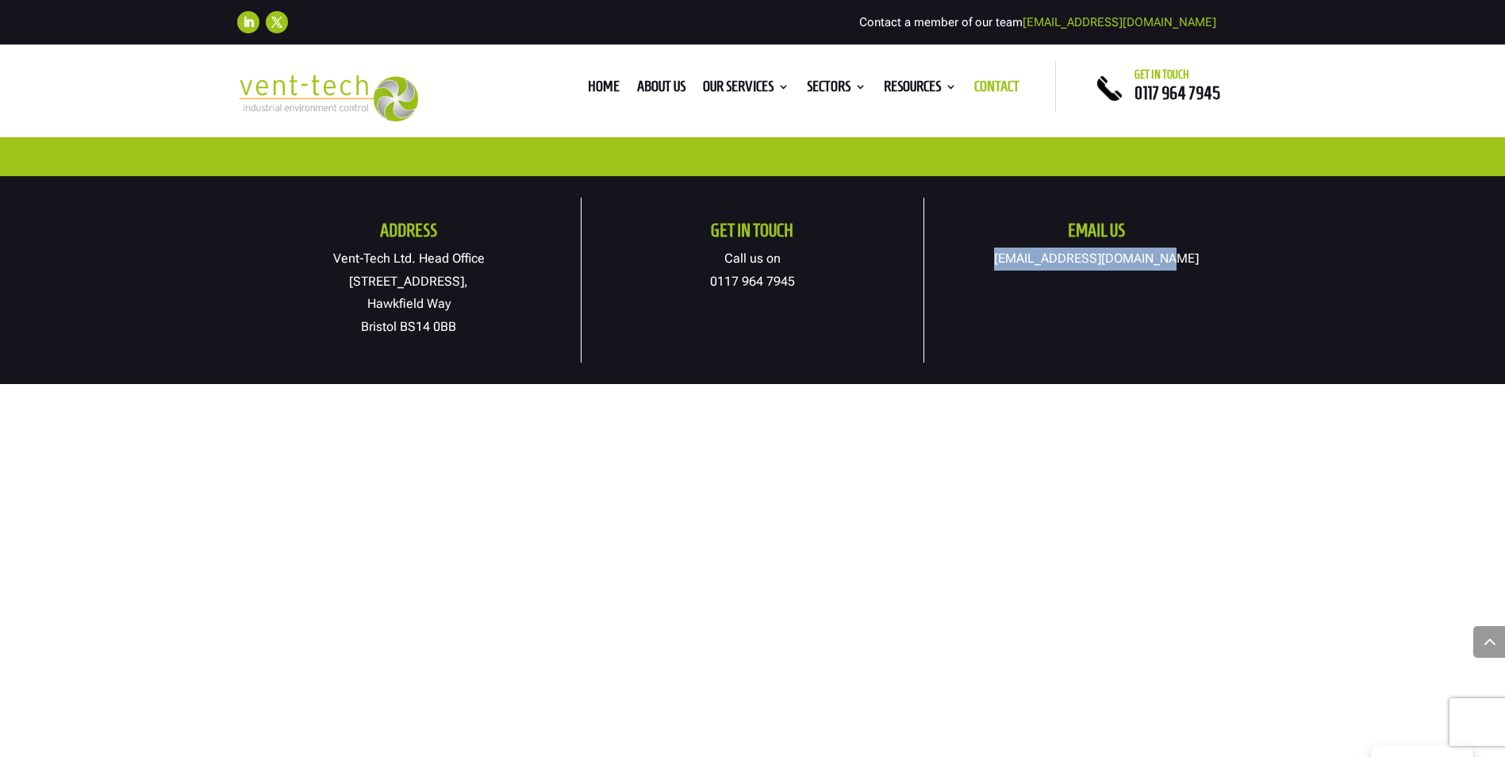
drag, startPoint x: 1019, startPoint y: 263, endPoint x: 1222, endPoint y: 262, distance: 203.1
click at [1222, 262] on p "[EMAIL_ADDRESS][DOMAIN_NAME]" at bounding box center [1096, 259] width 344 height 23
drag, startPoint x: 1222, startPoint y: 262, endPoint x: 1142, endPoint y: 251, distance: 80.8
copy link "[EMAIL_ADDRESS][DOMAIN_NAME]"
